Goal: Task Accomplishment & Management: Complete application form

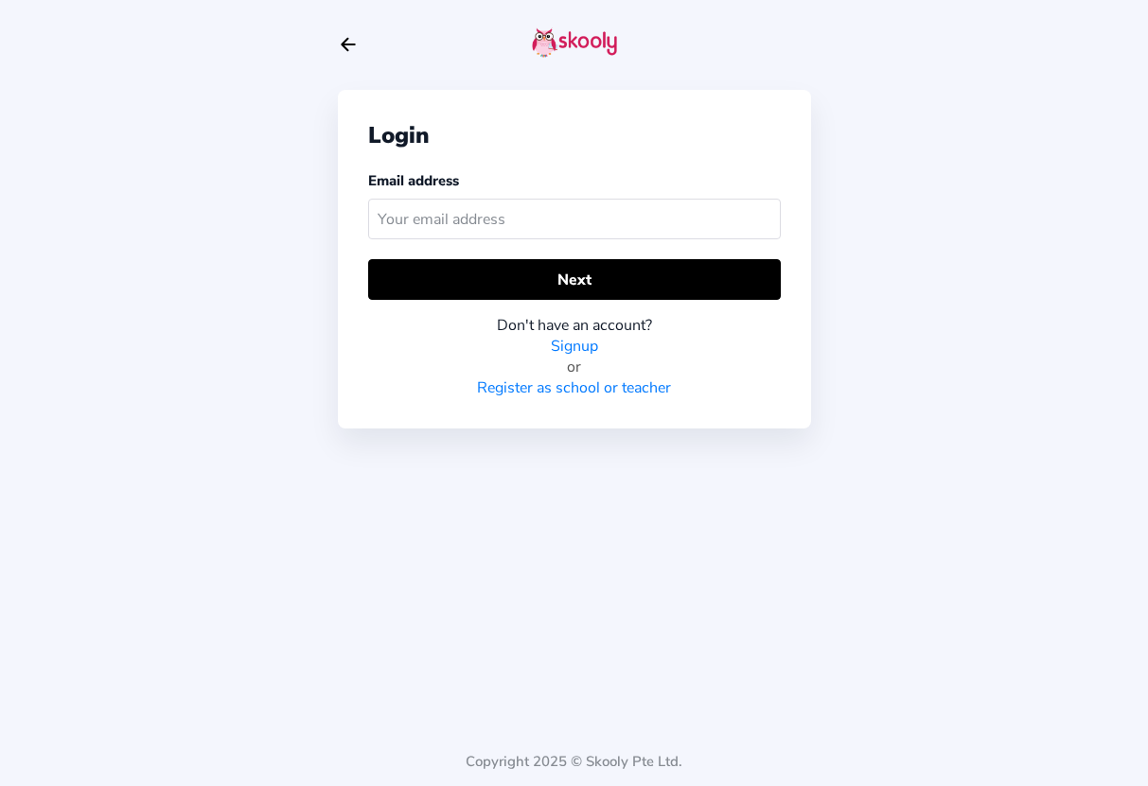
click at [561, 393] on link "Register as school or teacher" at bounding box center [574, 388] width 194 height 21
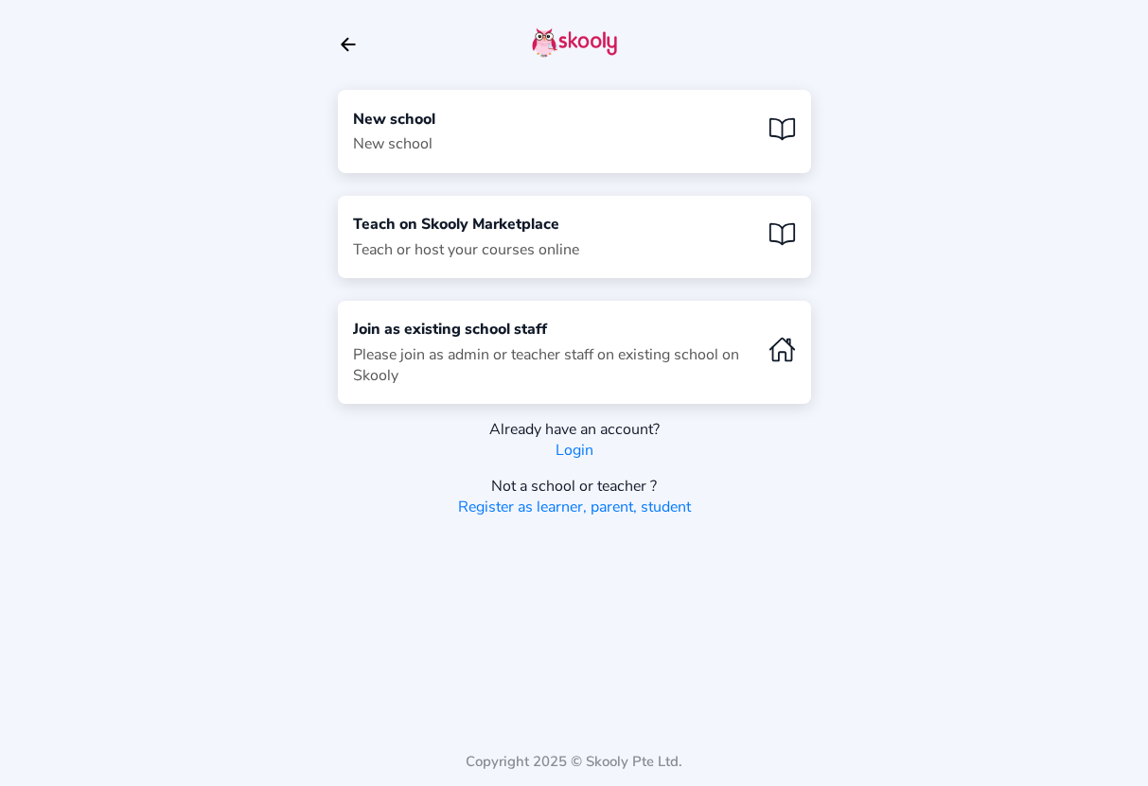
click at [390, 144] on div "New school" at bounding box center [394, 143] width 82 height 21
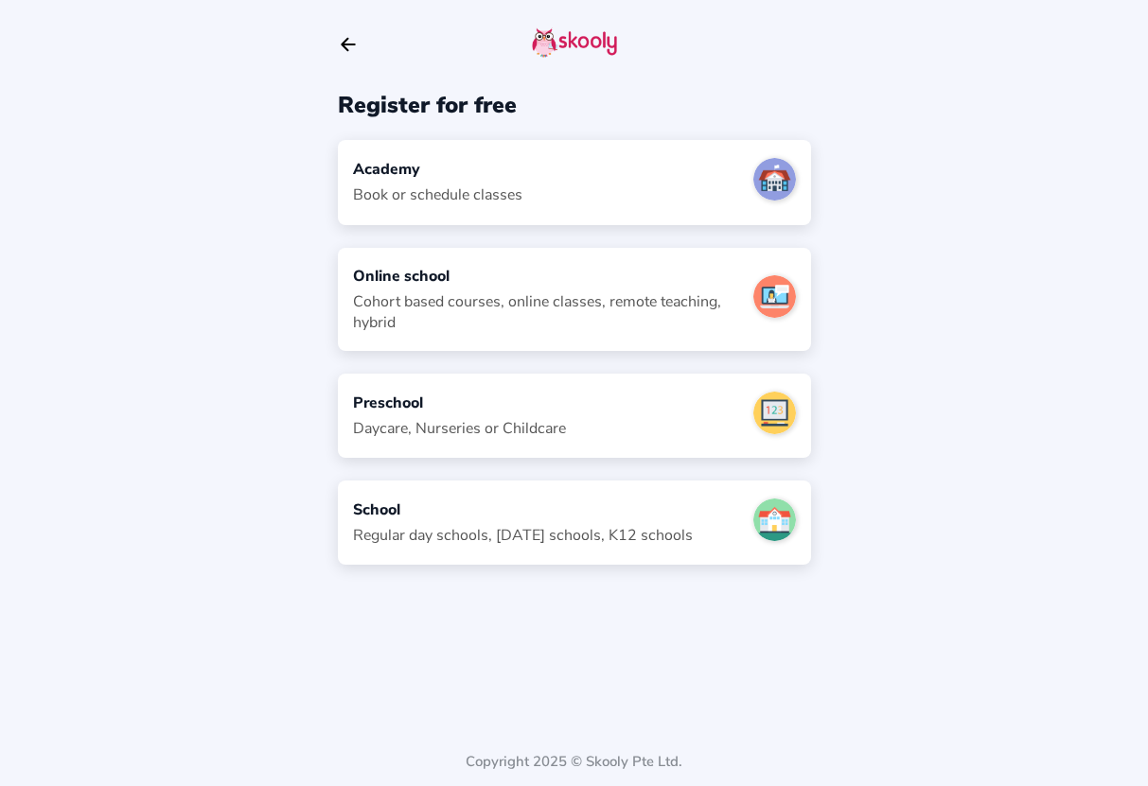
click at [381, 219] on div "Academy Book or schedule classes" at bounding box center [574, 182] width 473 height 84
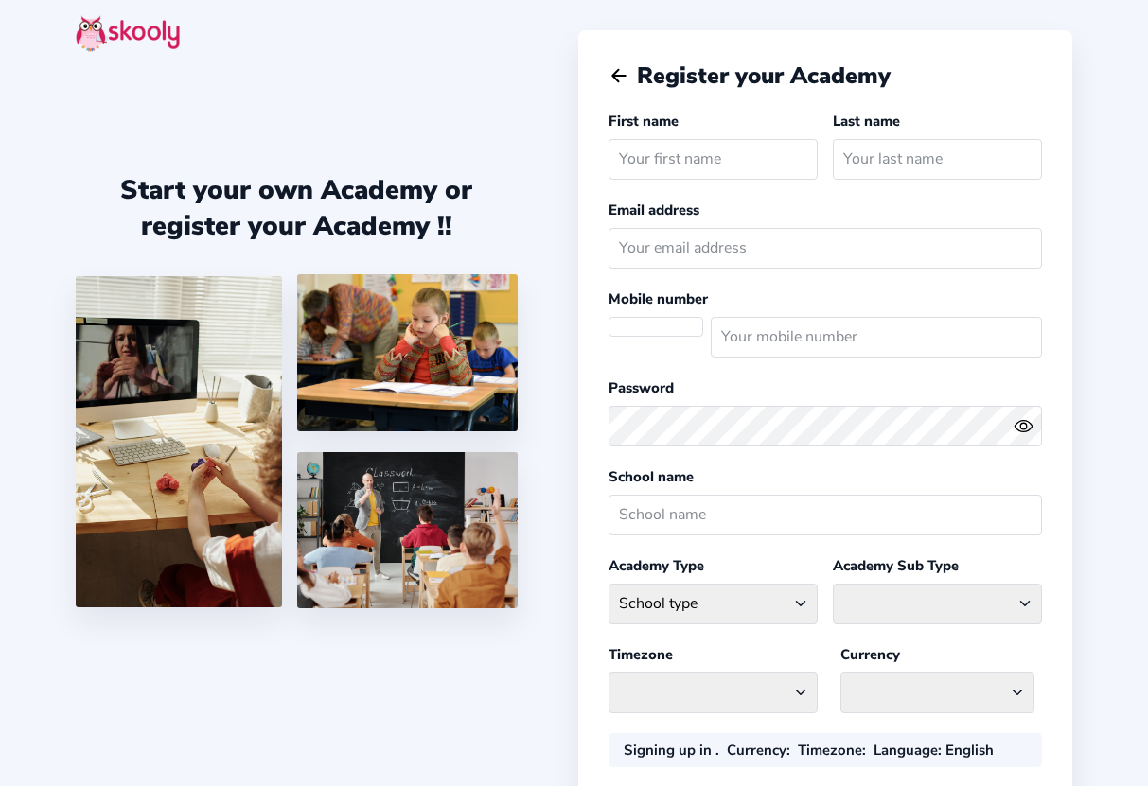
select select "AE"
select select "[GEOGRAPHIC_DATA]/[GEOGRAPHIC_DATA]"
select select "AED AED"
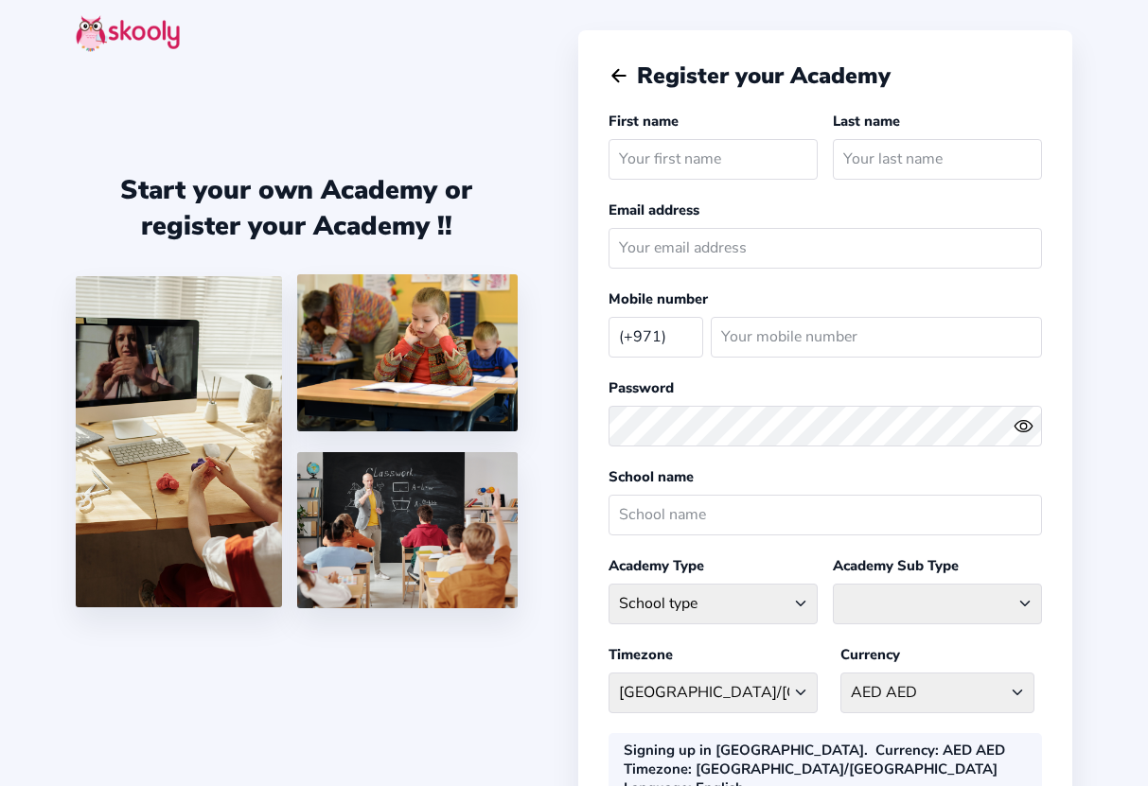
click at [625, 66] on icon "Arrow Back" at bounding box center [618, 75] width 21 height 21
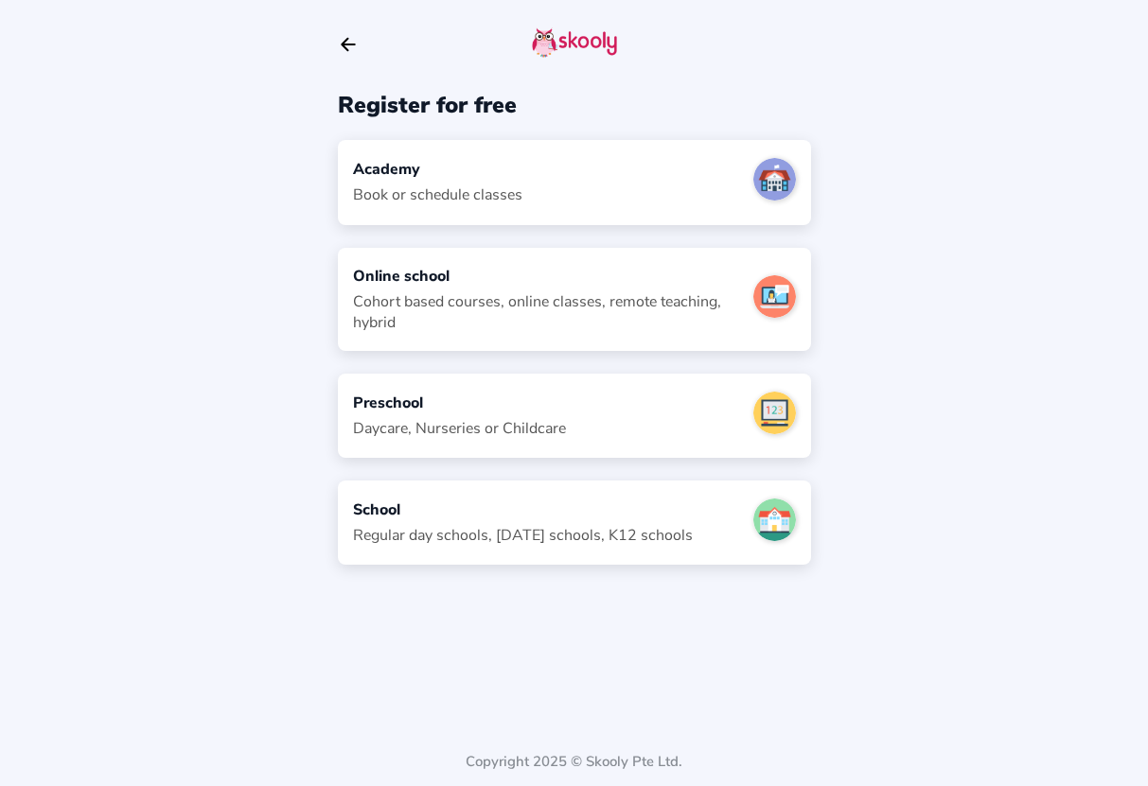
click at [544, 539] on div "Regular day schools, [DATE] schools, K12 schools" at bounding box center [523, 535] width 340 height 21
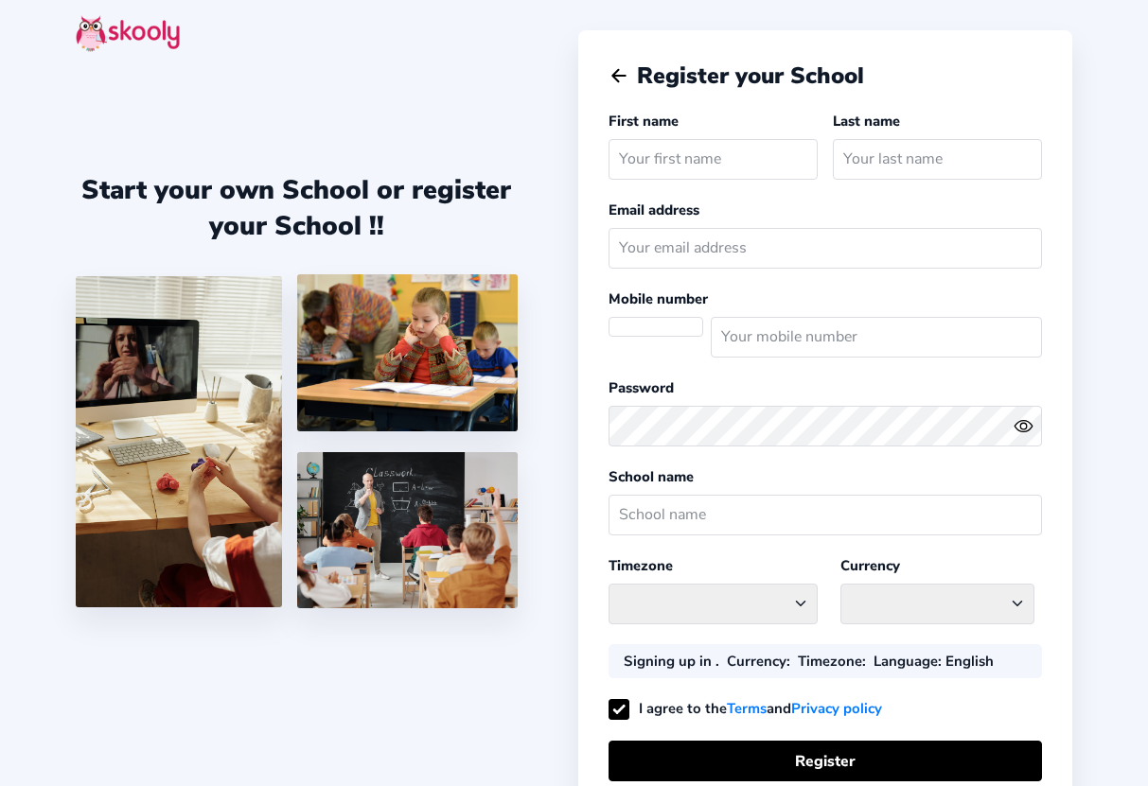
select select "AE"
select select "[GEOGRAPHIC_DATA]/[GEOGRAPHIC_DATA]"
select select "AED AED"
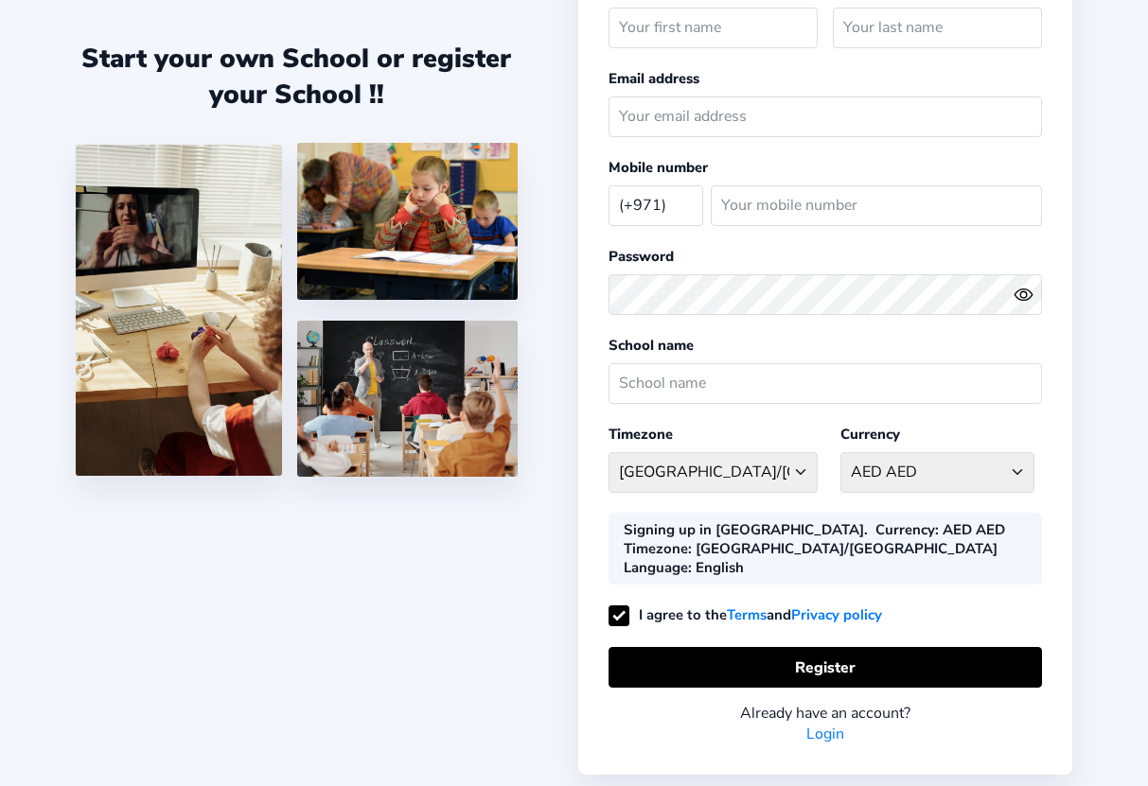
scroll to position [137, 0]
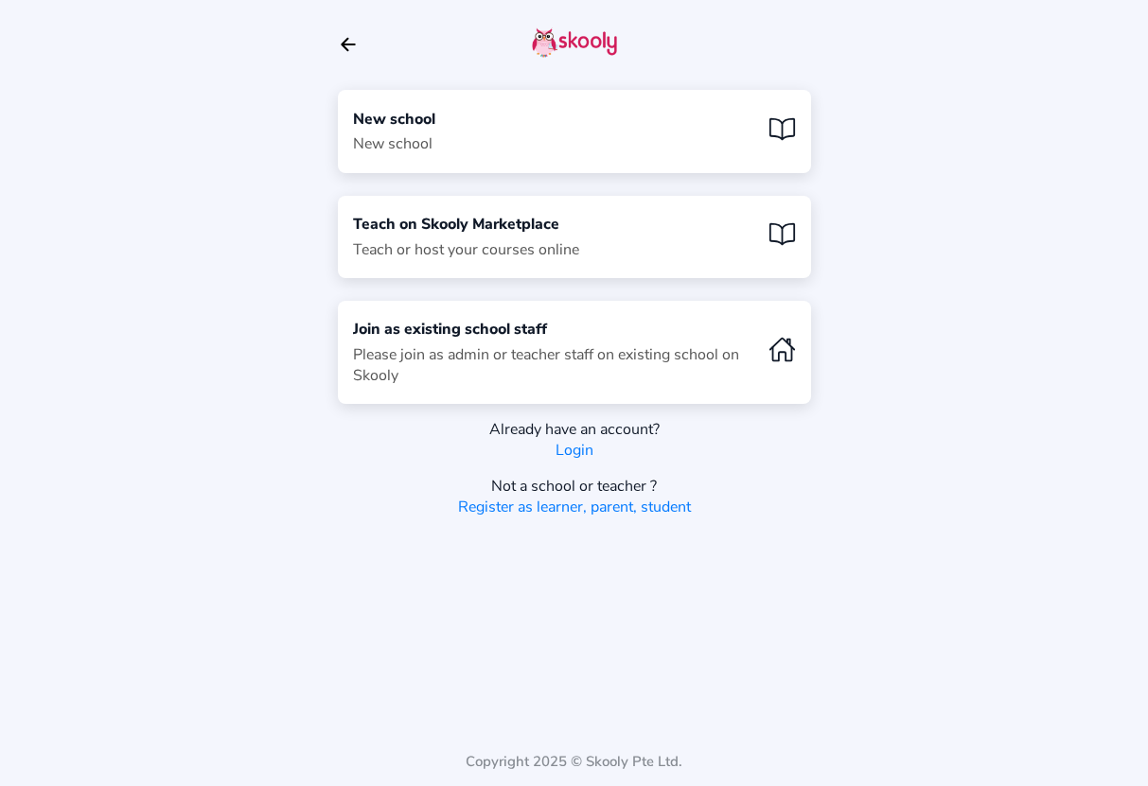
click at [560, 455] on link "Login" at bounding box center [574, 450] width 38 height 21
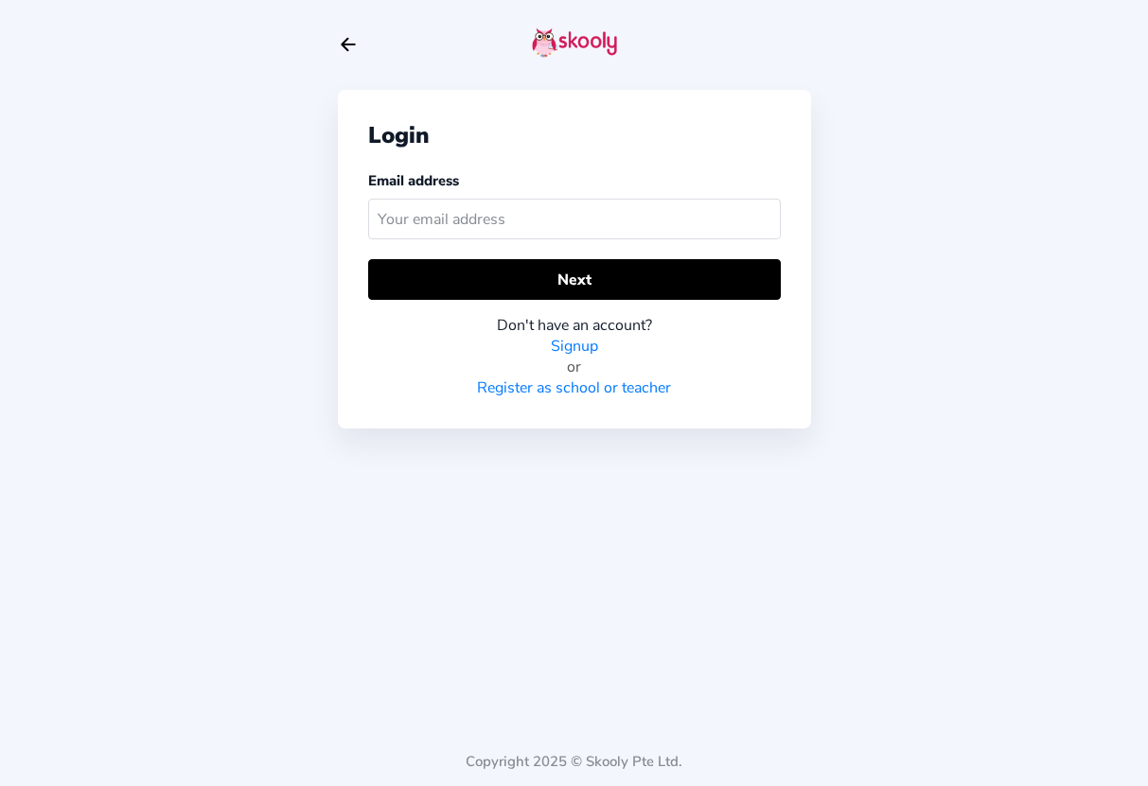
click at [540, 395] on link "Register as school or teacher" at bounding box center [574, 388] width 194 height 21
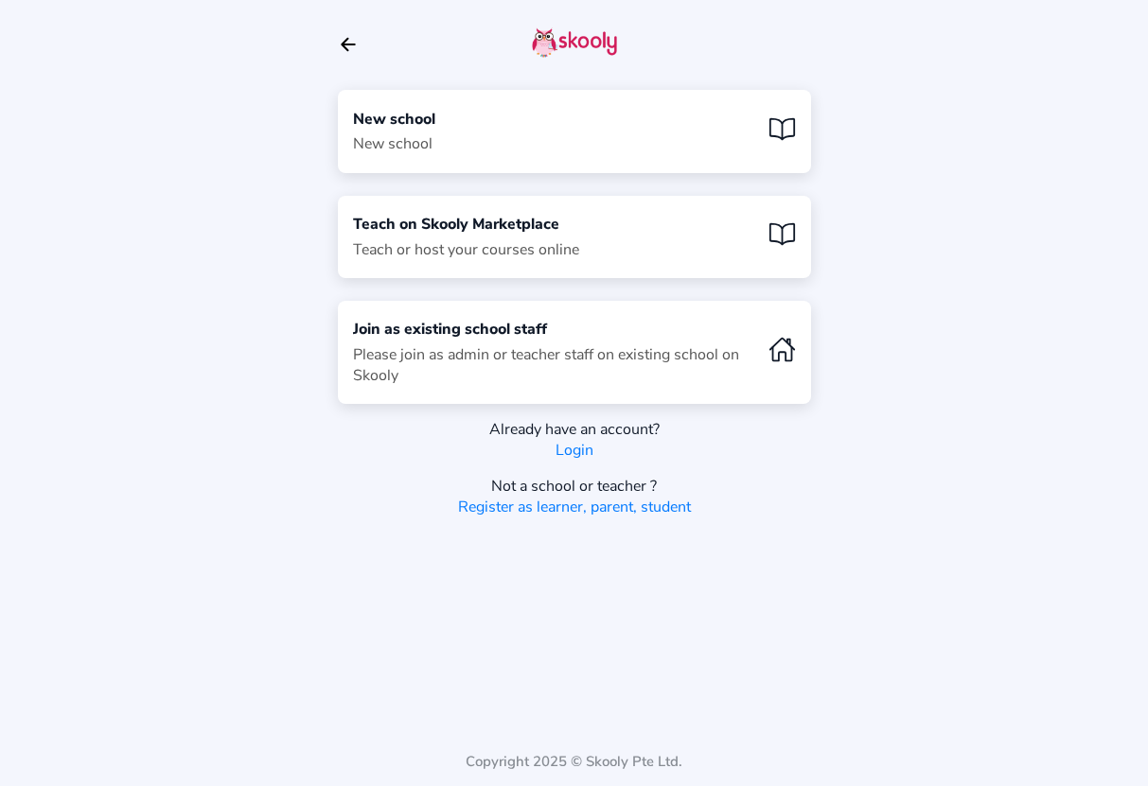
click at [361, 66] on div at bounding box center [574, 45] width 473 height 90
click at [360, 59] on div at bounding box center [574, 45] width 473 height 90
click at [336, 32] on div "New school New school Teach on Skooly Marketplace Teach or host your courses on…" at bounding box center [574, 393] width 1148 height 786
